Goal: Find specific page/section

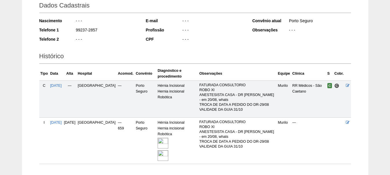
scroll to position [87, 0]
click at [57, 85] on span "[DATE]" at bounding box center [56, 85] width 12 height 4
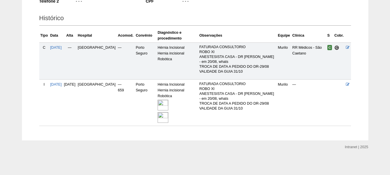
scroll to position [125, 0]
click at [161, 105] on img at bounding box center [163, 105] width 11 height 11
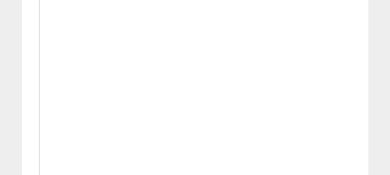
scroll to position [392, 0]
